Goal: Task Accomplishment & Management: Use online tool/utility

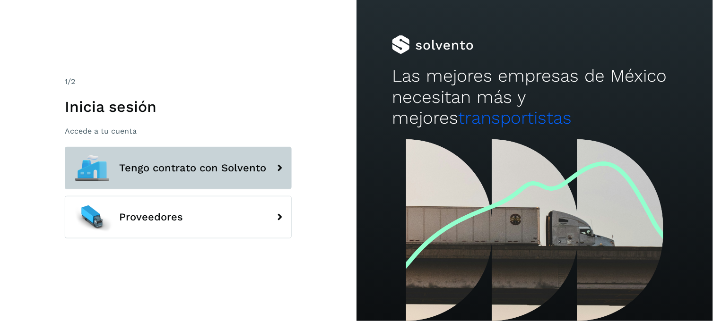
click at [254, 173] on span "Tengo contrato con Solvento" at bounding box center [192, 168] width 147 height 11
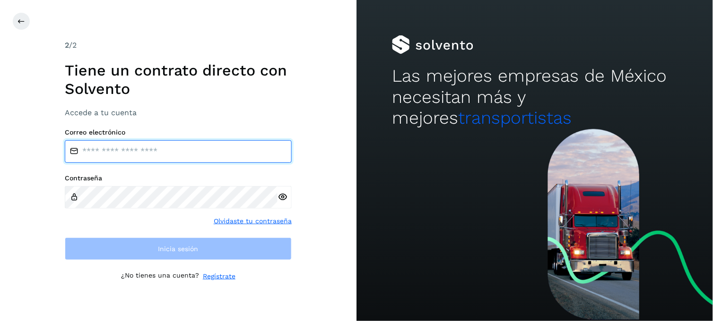
type input "**********"
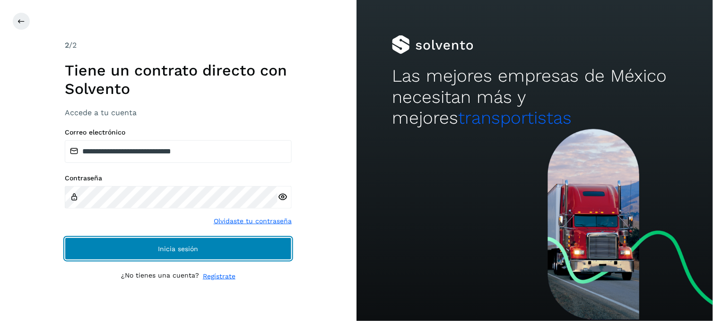
click at [225, 247] on button "Inicia sesión" at bounding box center [178, 249] width 227 height 23
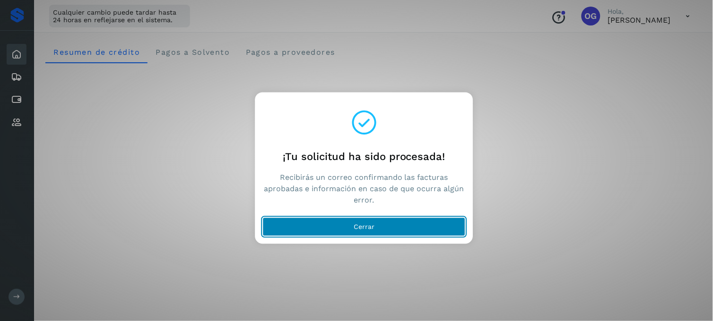
click at [378, 231] on button "Cerrar" at bounding box center [364, 227] width 203 height 19
